Goal: Task Accomplishment & Management: Complete application form

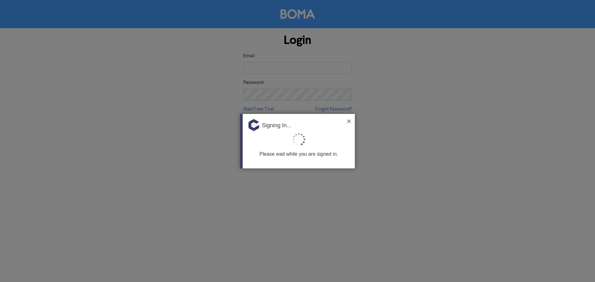
type input "[PERSON_NAME][EMAIL_ADDRESS][PERSON_NAME][DOMAIN_NAME]"
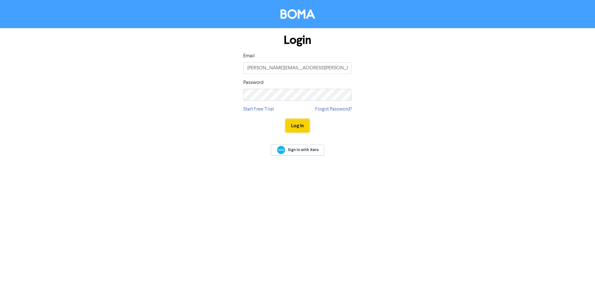
click at [302, 123] on button "Log In" at bounding box center [298, 125] width 24 height 13
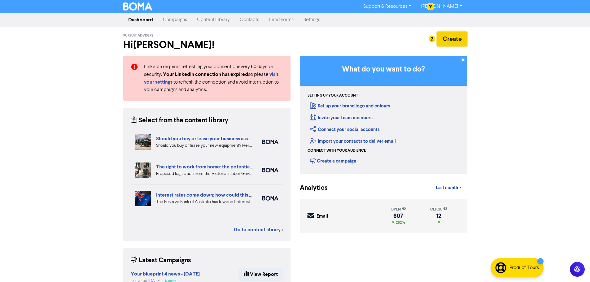
click at [439, 40] on button "Create" at bounding box center [452, 39] width 30 height 15
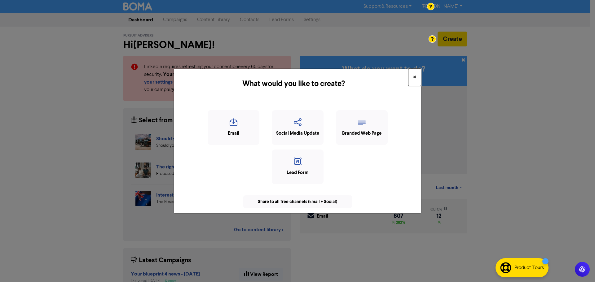
click at [420, 79] on button "×" at bounding box center [414, 77] width 13 height 17
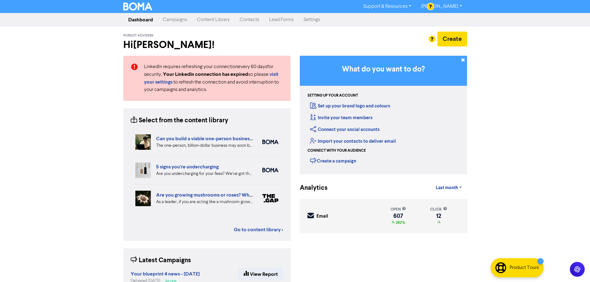
click at [256, 19] on link "Contacts" at bounding box center [249, 20] width 29 height 12
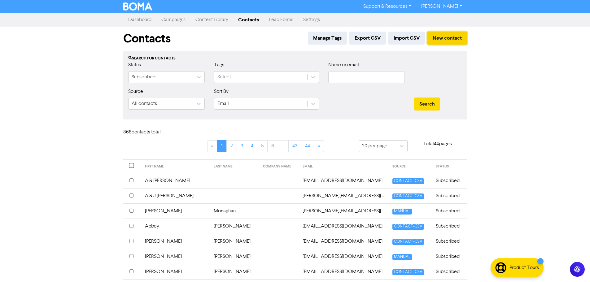
click at [455, 41] on button "New contact" at bounding box center [447, 38] width 40 height 13
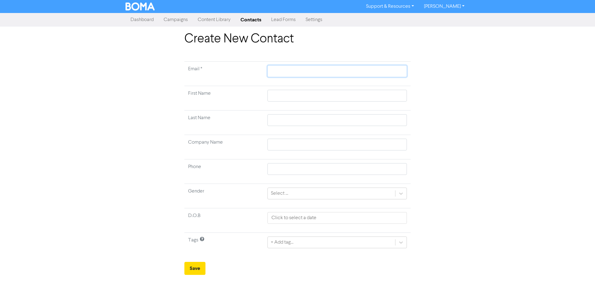
click at [293, 68] on input "text" at bounding box center [336, 71] width 139 height 12
paste input "[EMAIL_ADDRESS][DOMAIN_NAME]"
type input "[EMAIL_ADDRESS][DOMAIN_NAME]"
click at [290, 92] on input "text" at bounding box center [336, 96] width 139 height 12
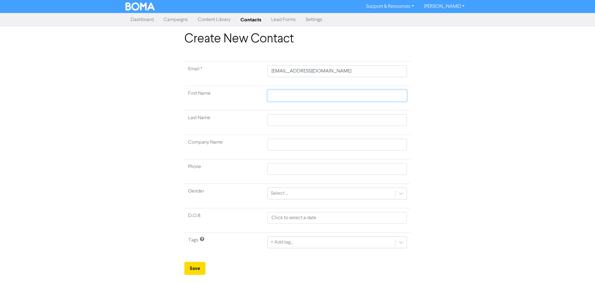
type input "K"
type input "Ke"
type input "Kel"
type input "[PERSON_NAME]"
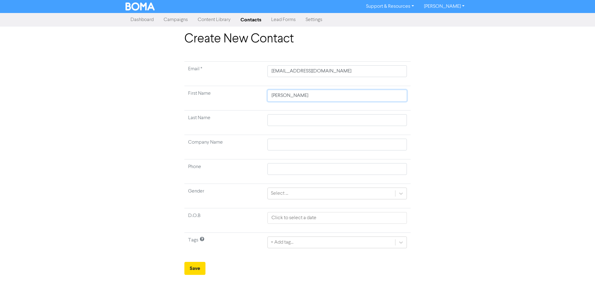
type input "[PERSON_NAME]"
click at [301, 123] on input "text" at bounding box center [336, 120] width 139 height 12
type input "G"
type input "Ge"
type input "Ged"
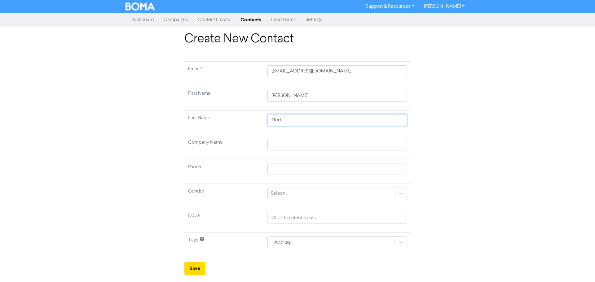
type input "Gedd"
type input "[PERSON_NAME]"
type input "Geddes"
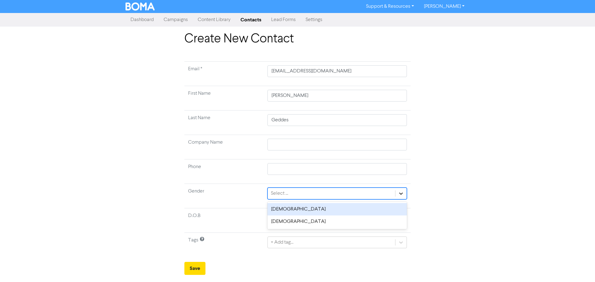
click at [404, 191] on div at bounding box center [400, 193] width 11 height 11
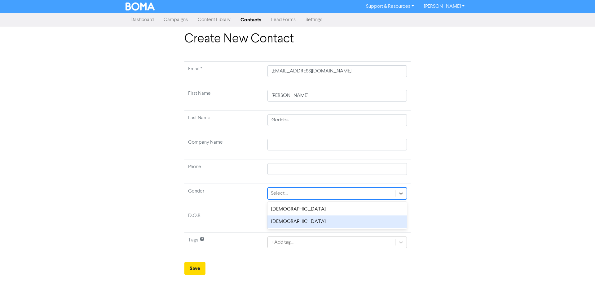
click at [337, 222] on div "[DEMOGRAPHIC_DATA]" at bounding box center [336, 222] width 139 height 12
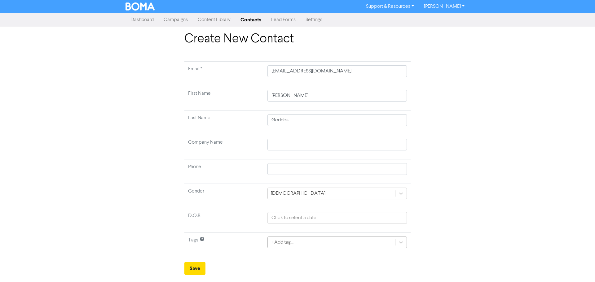
click at [300, 244] on div "+ Add tag..." at bounding box center [336, 243] width 139 height 12
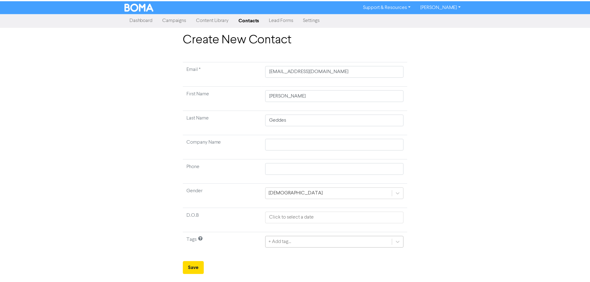
scroll to position [62, 0]
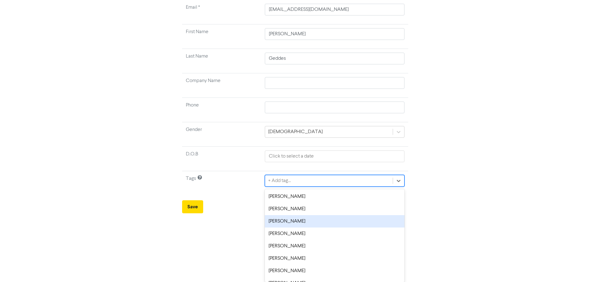
click at [299, 223] on div "[PERSON_NAME]" at bounding box center [334, 221] width 139 height 12
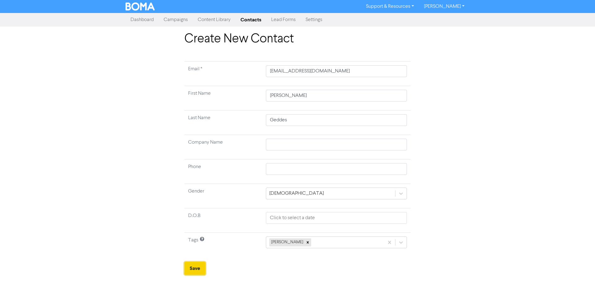
click at [199, 267] on button "Save" at bounding box center [194, 268] width 21 height 13
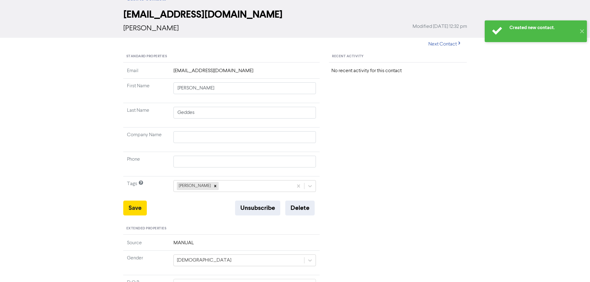
scroll to position [62, 0]
